Goal: Task Accomplishment & Management: Use online tool/utility

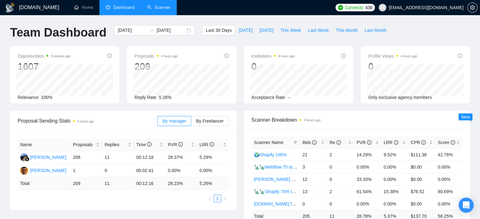
click at [164, 6] on link "Scanner" at bounding box center [158, 7] width 23 height 5
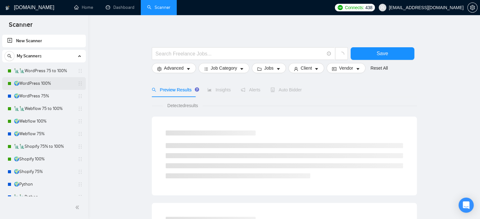
click at [49, 87] on link "🌍WordPress 100%" at bounding box center [44, 83] width 60 height 13
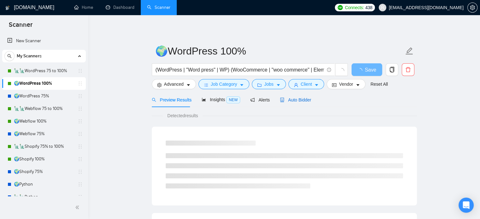
click at [299, 102] on span "Auto Bidder" at bounding box center [295, 100] width 31 height 5
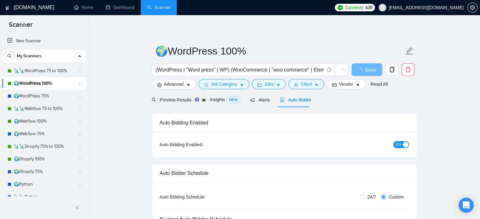
click at [403, 146] on div "button" at bounding box center [406, 145] width 6 height 6
click at [364, 71] on span "Save" at bounding box center [366, 70] width 11 height 8
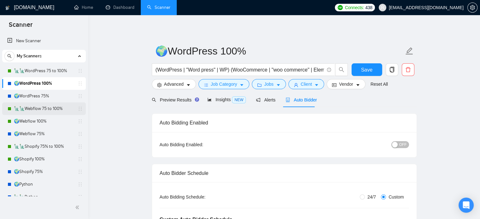
click at [51, 110] on link "🗽🗽Webflow 75 to 100%" at bounding box center [44, 109] width 60 height 13
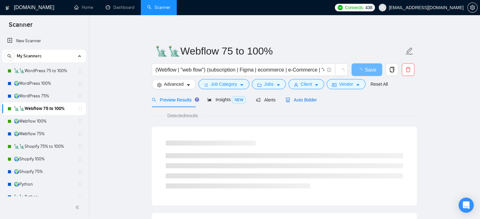
click at [304, 103] on div "Auto Bidder" at bounding box center [301, 100] width 31 height 7
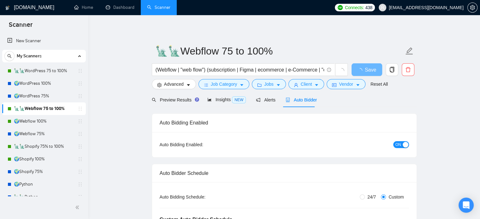
click at [402, 147] on button "ON" at bounding box center [401, 144] width 16 height 7
click at [364, 72] on span "Save" at bounding box center [366, 70] width 11 height 8
click at [46, 121] on link "🌍Webflow 100%" at bounding box center [44, 121] width 60 height 13
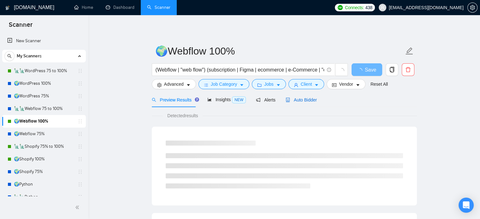
click at [297, 98] on span "Auto Bidder" at bounding box center [301, 100] width 31 height 5
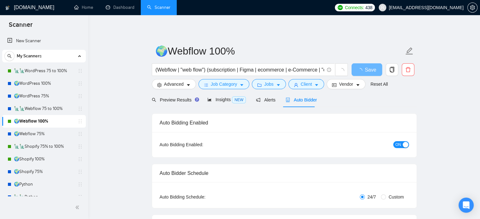
radio input "false"
radio input "true"
checkbox input "true"
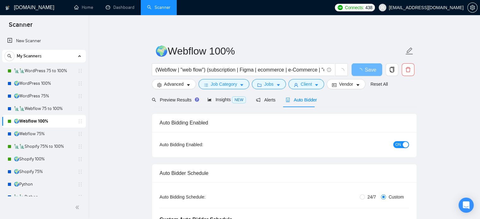
click at [402, 147] on button "ON" at bounding box center [401, 144] width 16 height 7
click at [367, 70] on span "Save" at bounding box center [366, 70] width 11 height 8
click at [50, 147] on link "🗽🗽Shopify 75% to 100%" at bounding box center [44, 147] width 60 height 13
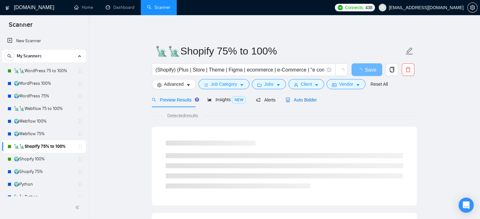
click at [306, 103] on div "Auto Bidder" at bounding box center [301, 100] width 31 height 7
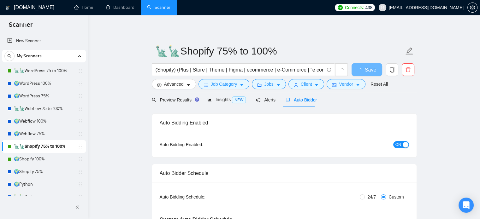
click at [402, 146] on button "ON" at bounding box center [401, 144] width 16 height 7
click at [363, 71] on span "Save" at bounding box center [366, 70] width 11 height 8
checkbox input "true"
click at [48, 159] on link "🌍Shopify 100%" at bounding box center [44, 159] width 60 height 13
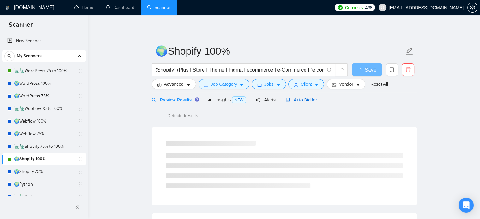
click at [296, 102] on span "Auto Bidder" at bounding box center [301, 100] width 31 height 5
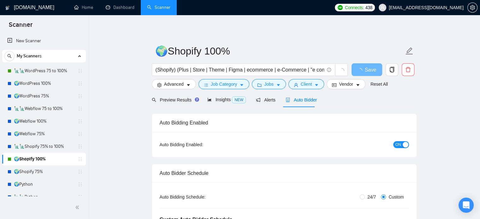
click at [396, 145] on span "ON" at bounding box center [399, 144] width 6 height 7
click at [363, 69] on span "Save" at bounding box center [366, 70] width 11 height 8
click at [41, 72] on link "🗽🗽WordPress 75 to 100%" at bounding box center [44, 71] width 60 height 13
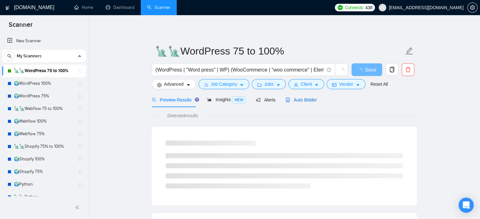
click at [309, 101] on span "Auto Bidder" at bounding box center [301, 100] width 31 height 5
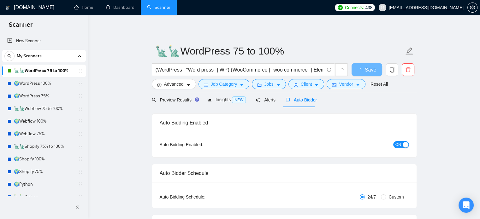
radio input "false"
radio input "true"
checkbox input "true"
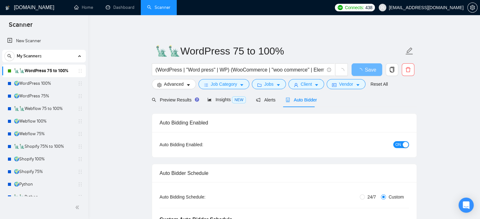
click at [396, 144] on span "ON" at bounding box center [399, 144] width 6 height 7
click at [369, 72] on span "Save" at bounding box center [366, 70] width 11 height 8
